Goal: Find specific page/section: Find specific page/section

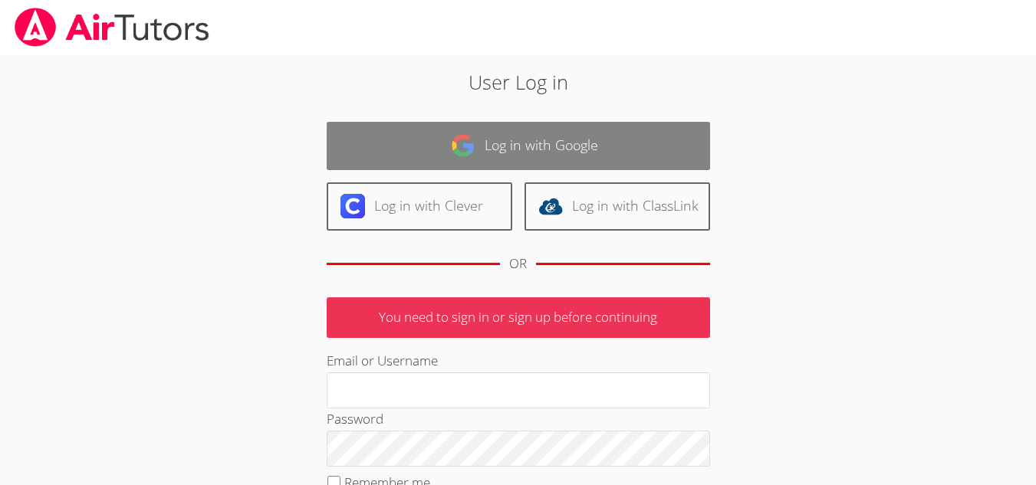
click at [489, 138] on link "Log in with Google" at bounding box center [518, 146] width 383 height 48
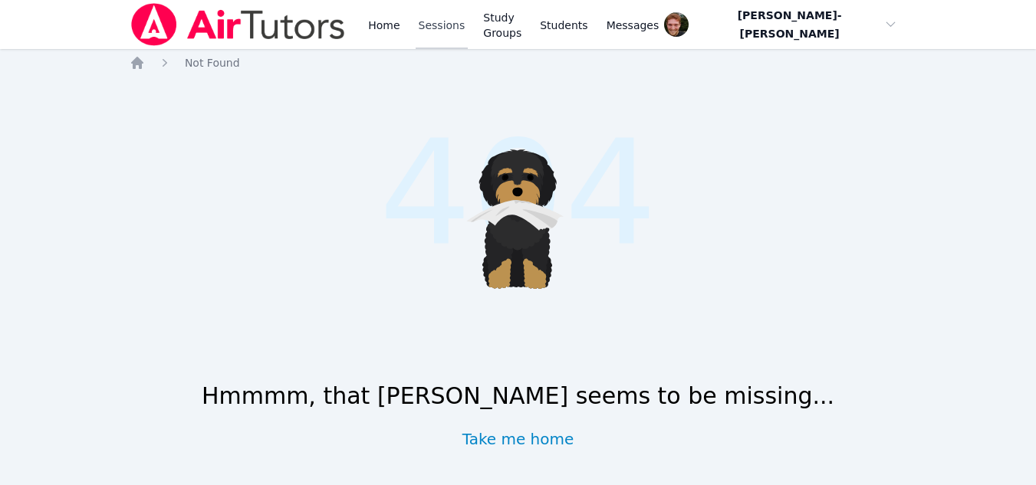
click at [439, 21] on link "Sessions" at bounding box center [442, 24] width 53 height 49
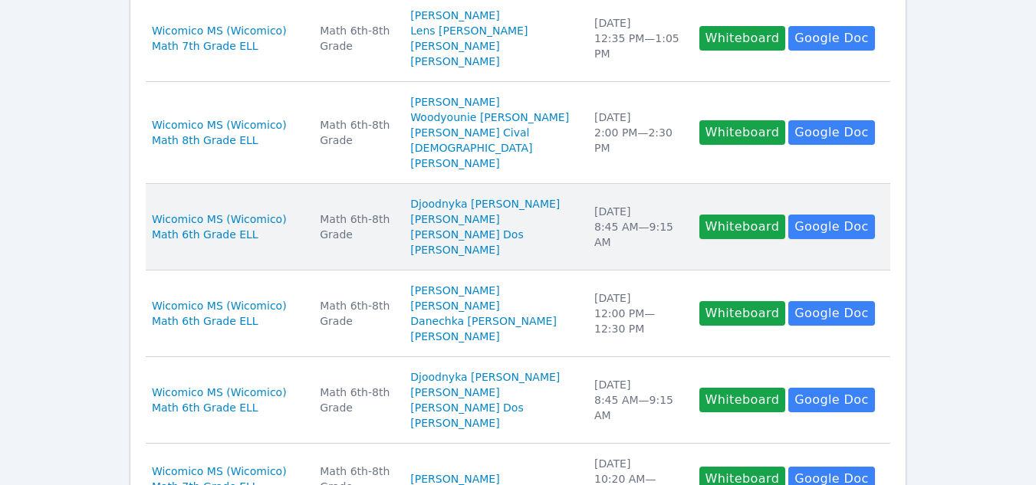
scroll to position [872, 0]
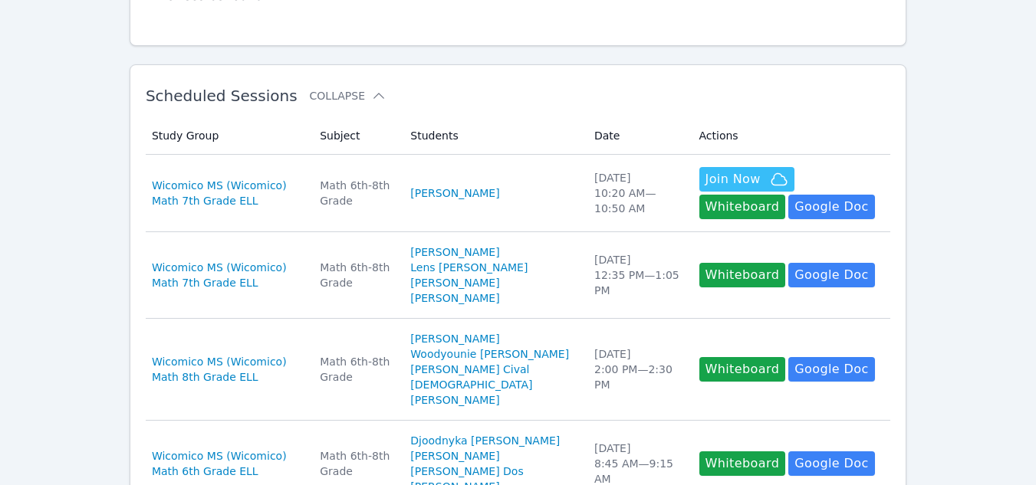
scroll to position [210, 0]
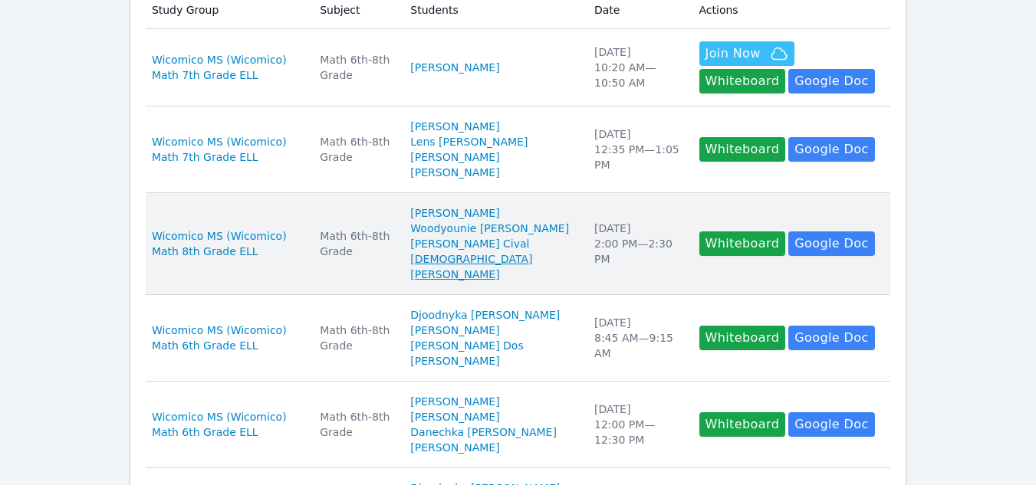
scroll to position [339, 0]
